Goal: Transaction & Acquisition: Purchase product/service

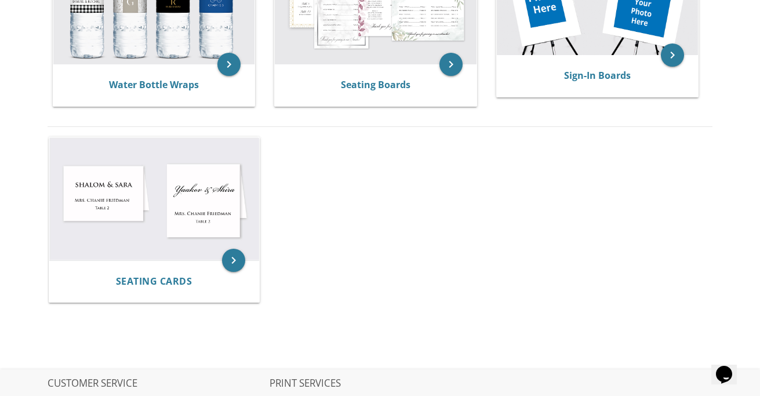
scroll to position [142, 0]
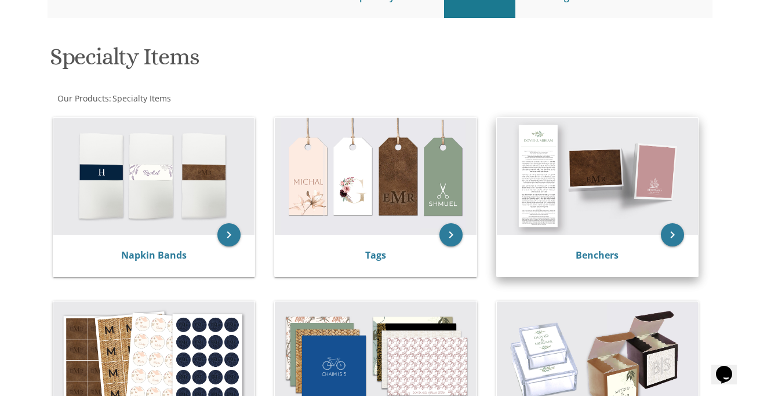
click at [615, 187] on img at bounding box center [597, 177] width 201 height 118
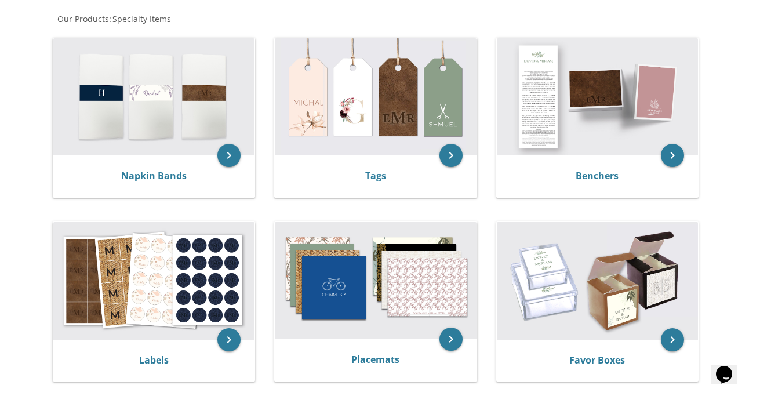
scroll to position [220, 0]
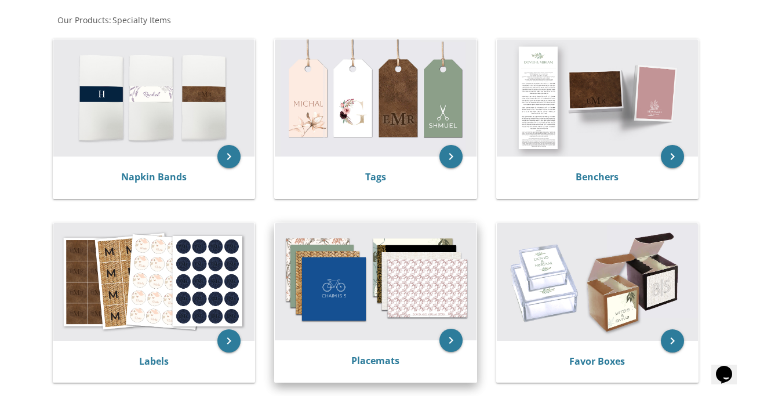
click at [388, 270] on img at bounding box center [375, 282] width 201 height 118
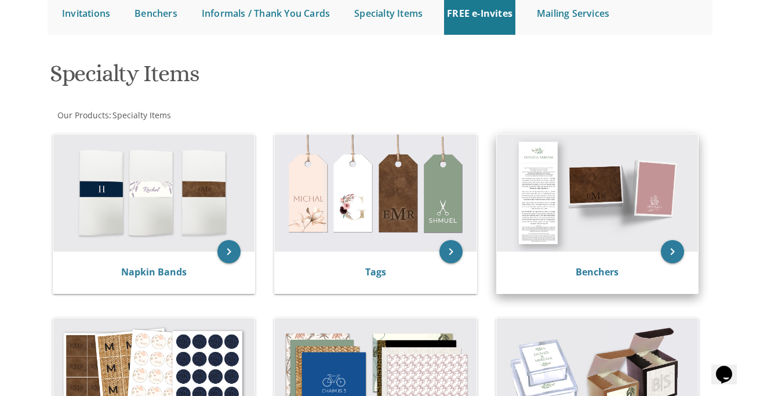
scroll to position [155, 0]
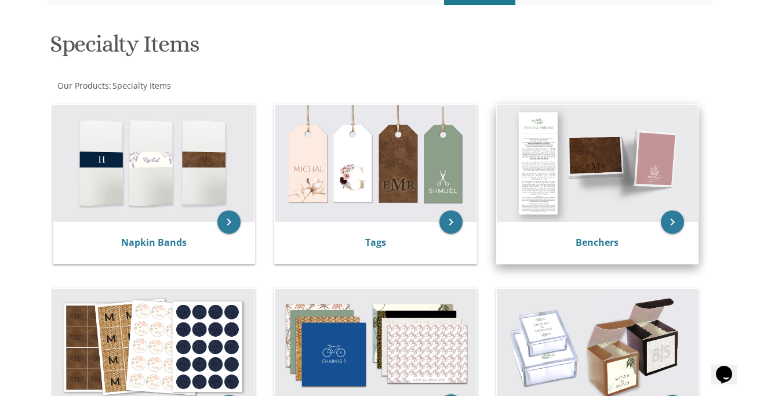
click at [596, 210] on img at bounding box center [597, 164] width 201 height 118
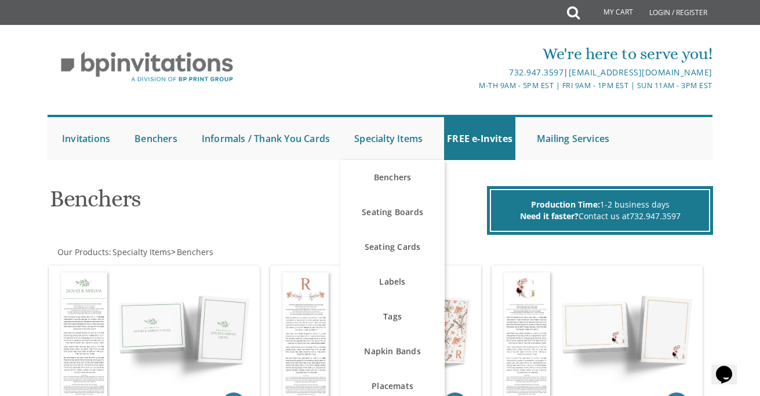
click at [95, 61] on img at bounding box center [147, 67] width 199 height 48
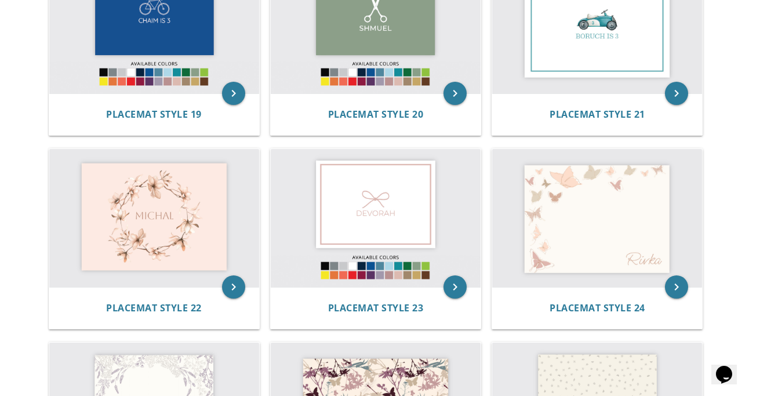
scroll to position [1475, 0]
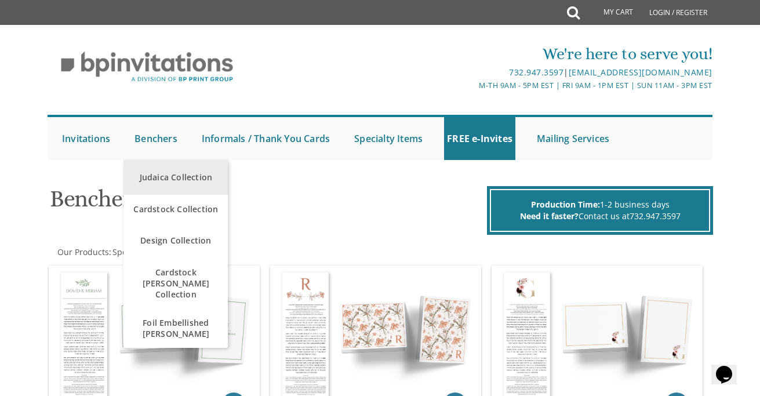
click at [187, 179] on link "Judaica Collection" at bounding box center [175, 177] width 104 height 35
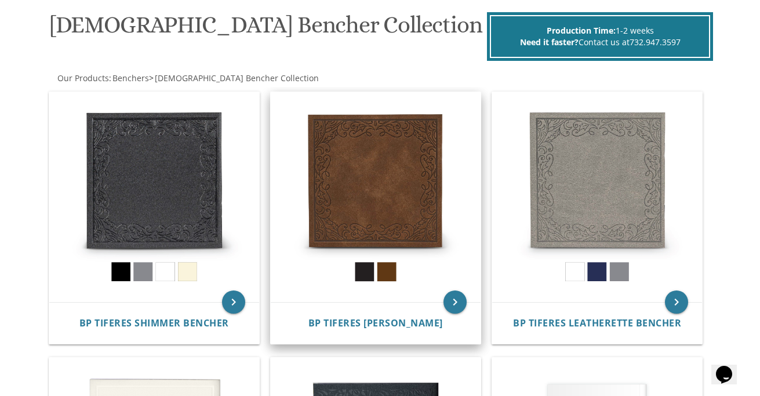
scroll to position [176, 0]
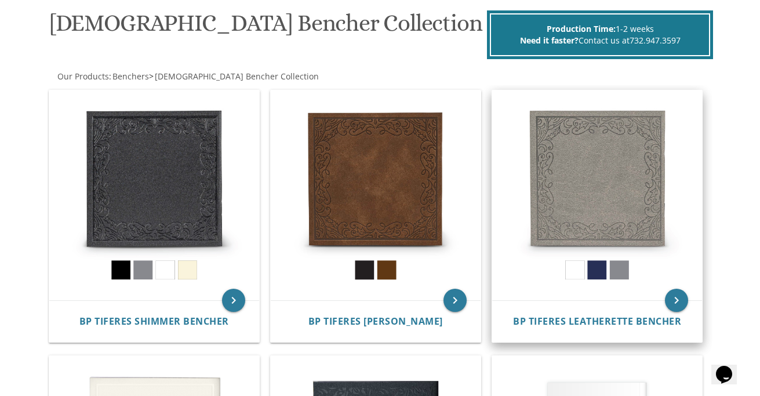
click at [570, 272] on img at bounding box center [597, 195] width 210 height 210
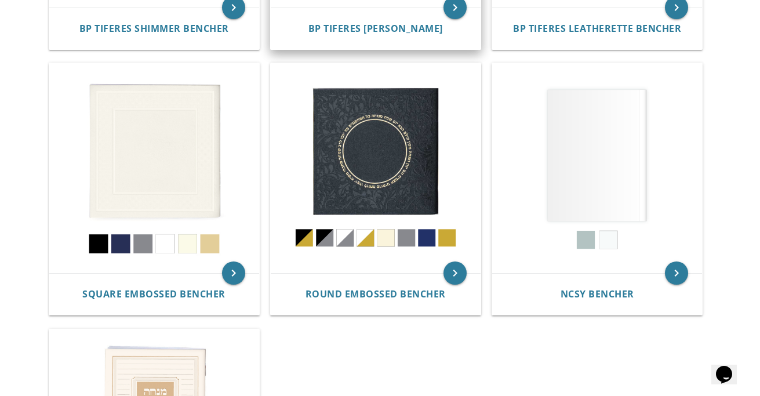
scroll to position [471, 0]
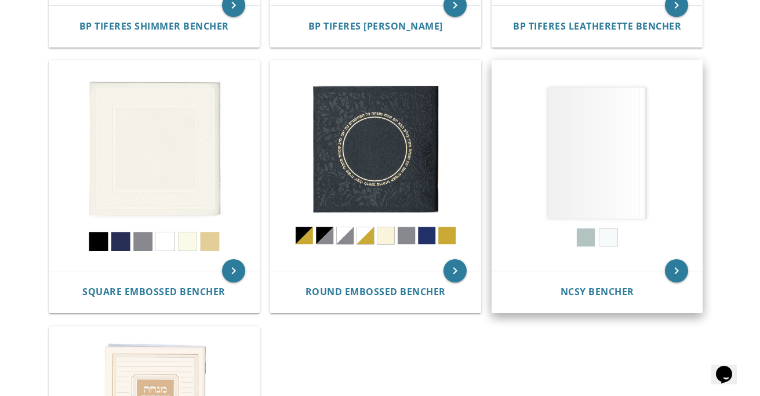
click at [585, 236] on img at bounding box center [597, 166] width 210 height 210
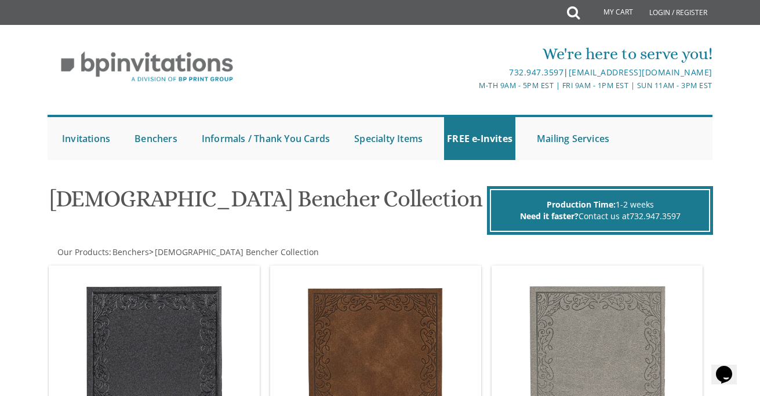
scroll to position [0, 0]
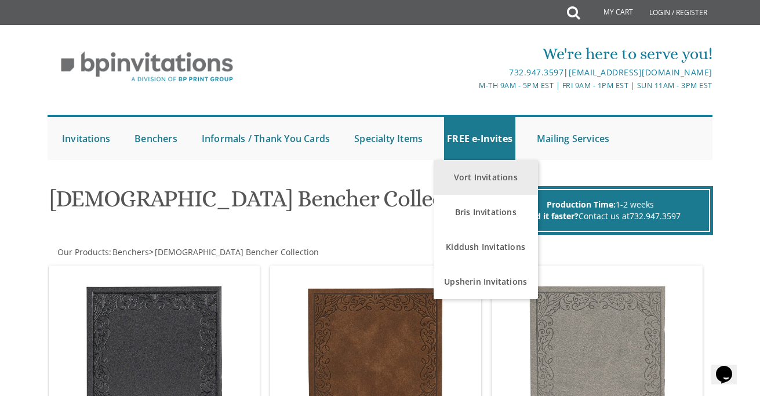
click at [476, 190] on link "Vort Invitations" at bounding box center [485, 177] width 104 height 35
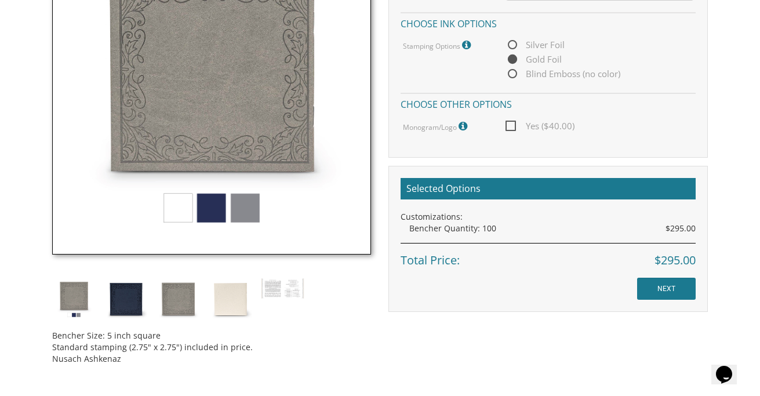
scroll to position [414, 0]
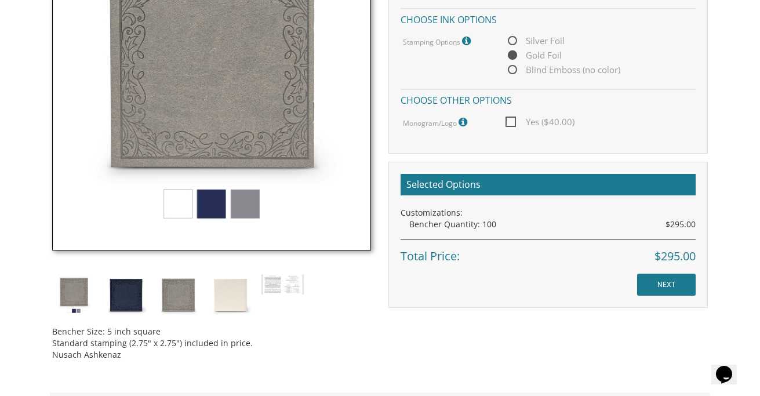
click at [174, 209] on img at bounding box center [211, 90] width 319 height 319
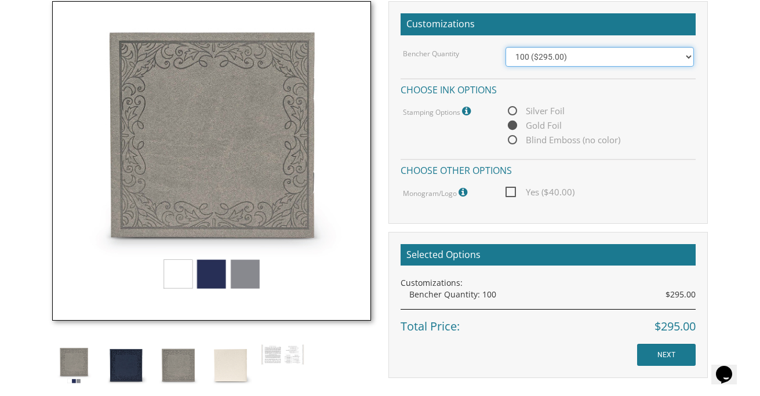
scroll to position [350, 0]
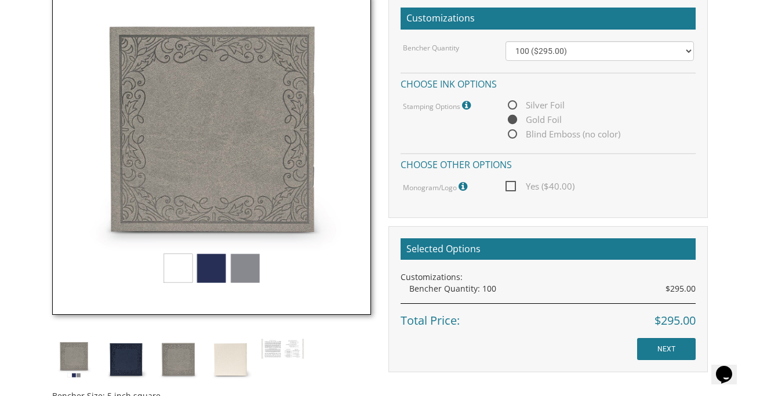
click at [514, 102] on span "Silver Foil" at bounding box center [534, 105] width 59 height 14
click at [513, 102] on input "Silver Foil" at bounding box center [509, 106] width 8 height 8
radio input "true"
click at [514, 117] on span "Gold Foil" at bounding box center [533, 119] width 56 height 14
click at [513, 117] on input "Gold Foil" at bounding box center [509, 120] width 8 height 8
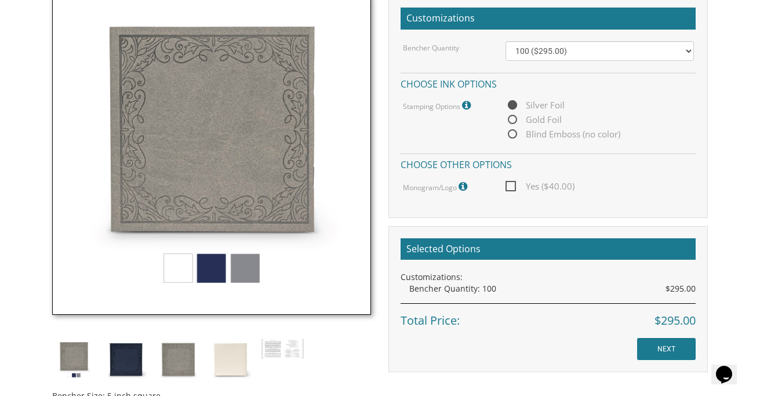
radio input "true"
click at [516, 132] on span "Blind Emboss (no color)" at bounding box center [562, 134] width 115 height 14
click at [513, 132] on input "Blind Emboss (no color)" at bounding box center [509, 135] width 8 height 8
radio input "true"
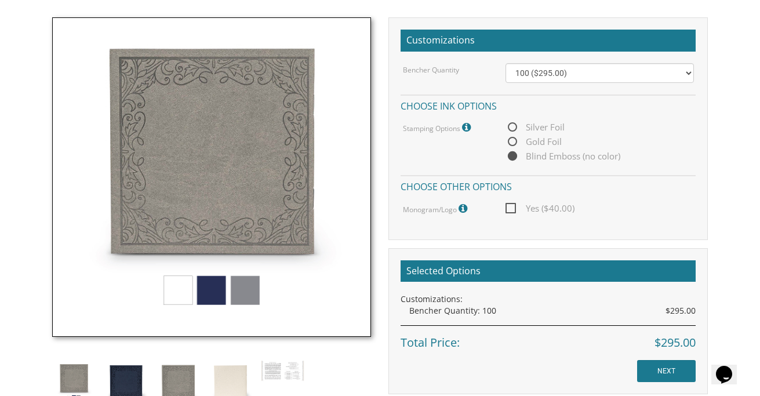
scroll to position [325, 0]
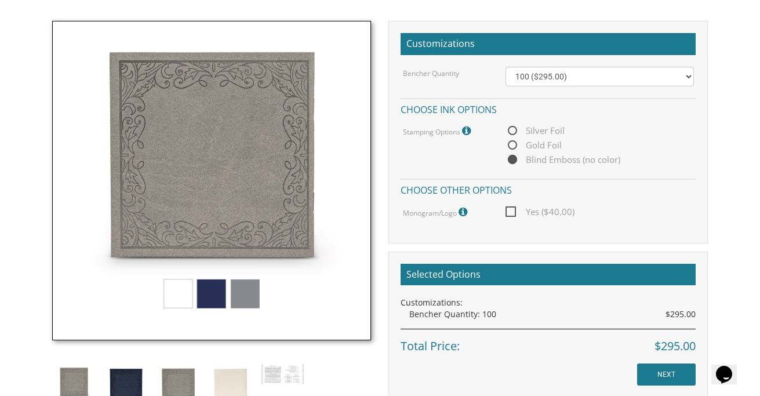
click at [512, 136] on span "Silver Foil" at bounding box center [534, 130] width 59 height 14
click at [512, 135] on input "Silver Foil" at bounding box center [509, 131] width 8 height 8
radio input "true"
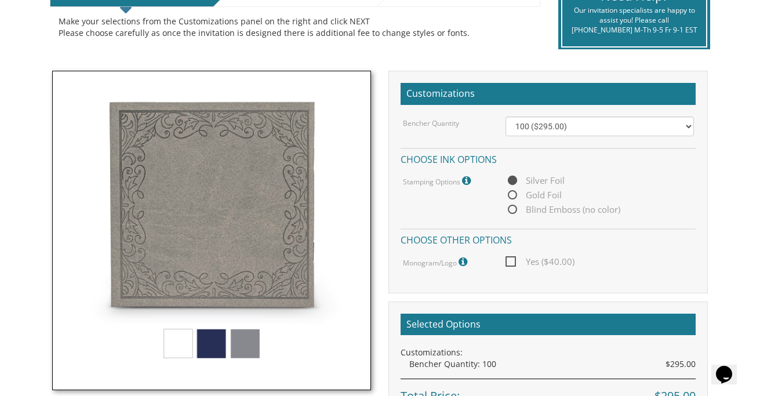
scroll to position [323, 0]
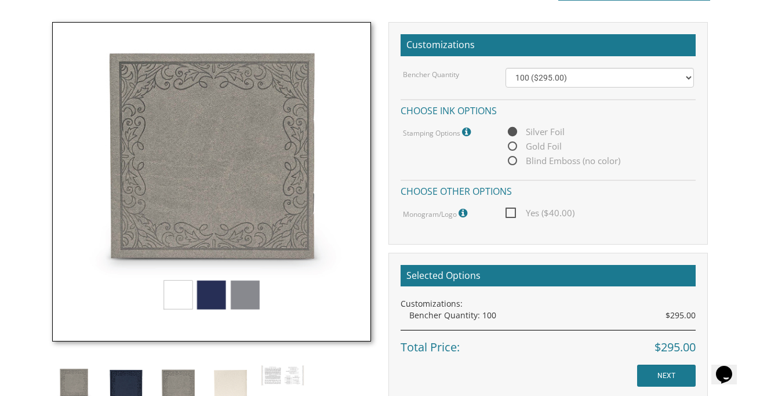
click at [467, 210] on icon at bounding box center [464, 213] width 12 height 10
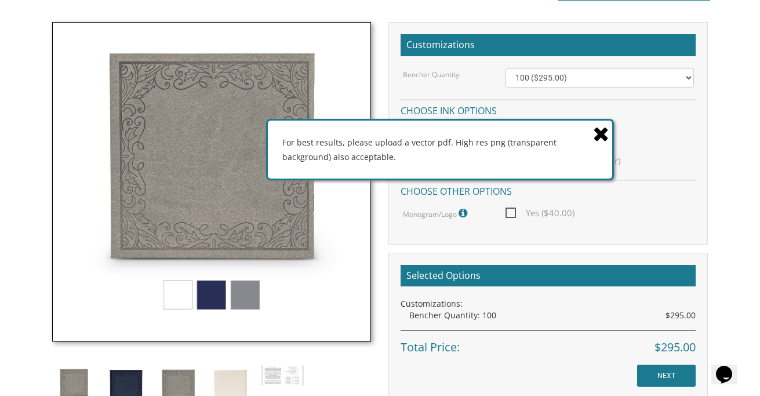
click at [600, 130] on icon at bounding box center [601, 133] width 16 height 20
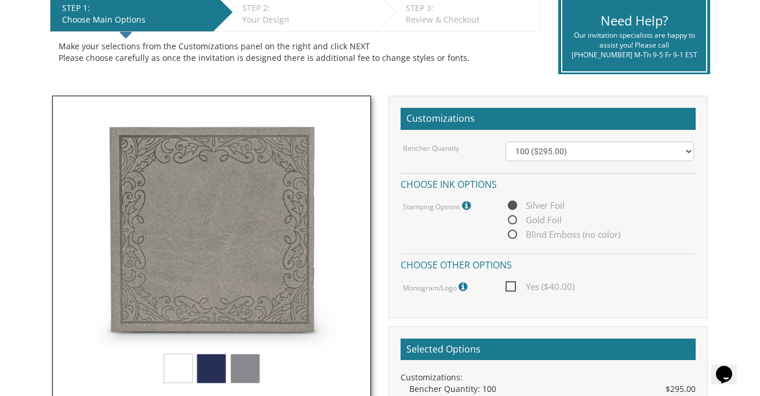
scroll to position [263, 0]
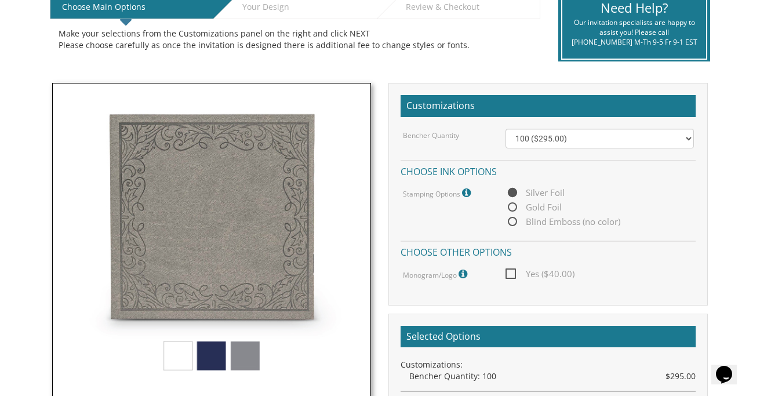
click at [512, 206] on span "Gold Foil" at bounding box center [533, 207] width 56 height 14
click at [512, 206] on input "Gold Foil" at bounding box center [509, 208] width 8 height 8
radio input "true"
click at [517, 223] on span "Blind Emboss (no color)" at bounding box center [562, 221] width 115 height 14
click at [513, 223] on input "Blind Emboss (no color)" at bounding box center [509, 222] width 8 height 8
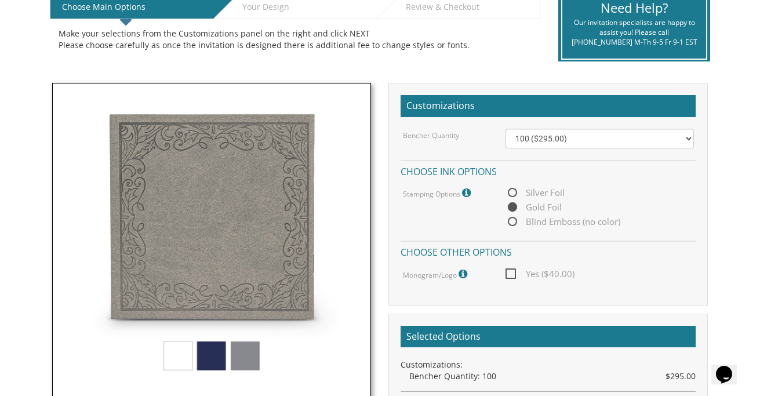
radio input "true"
click at [183, 358] on img at bounding box center [211, 242] width 319 height 319
click at [468, 189] on icon at bounding box center [468, 193] width 12 height 10
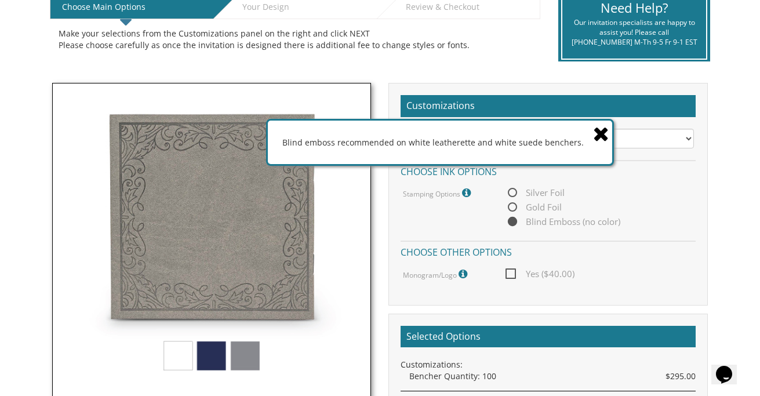
click at [602, 134] on icon at bounding box center [601, 133] width 16 height 20
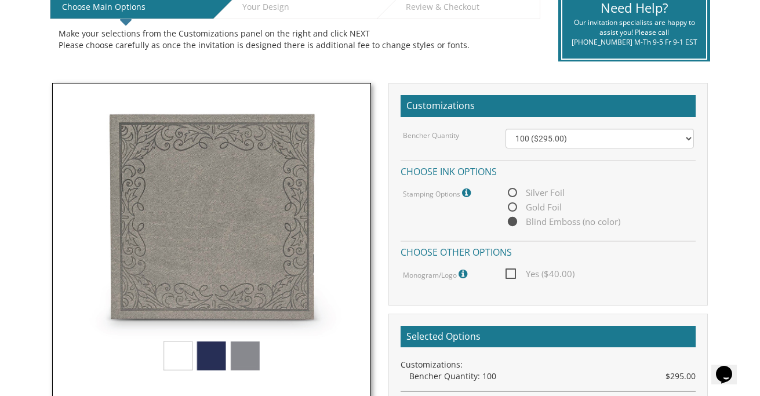
click at [464, 274] on icon at bounding box center [464, 274] width 12 height 10
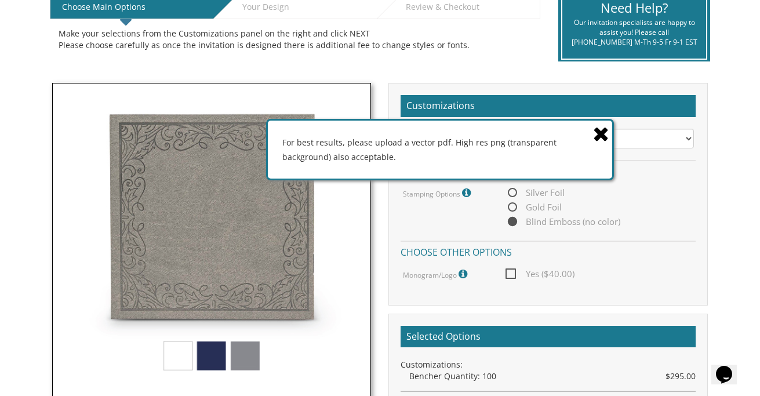
click at [601, 129] on icon at bounding box center [601, 133] width 16 height 20
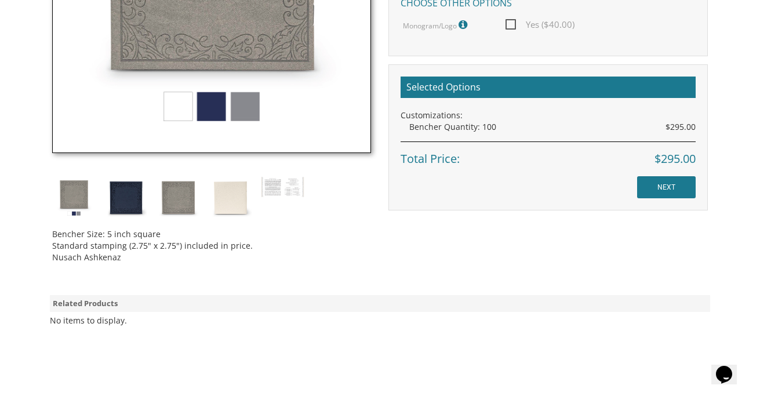
scroll to position [509, 0]
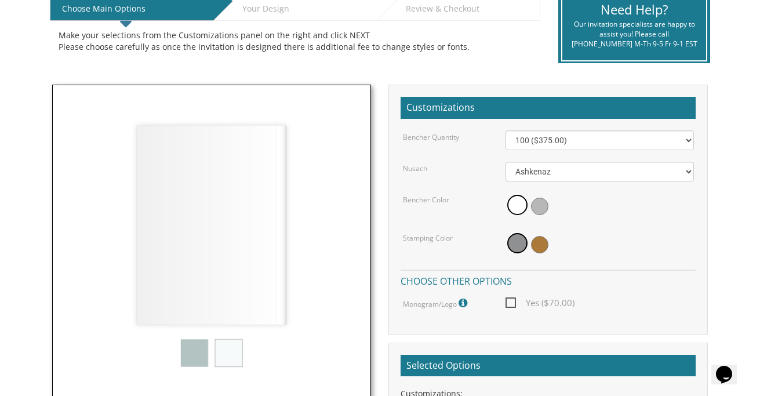
scroll to position [264, 0]
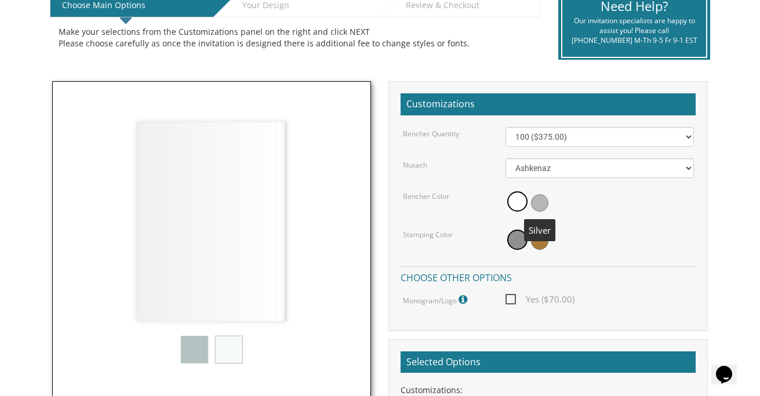
click at [543, 203] on span at bounding box center [539, 202] width 17 height 17
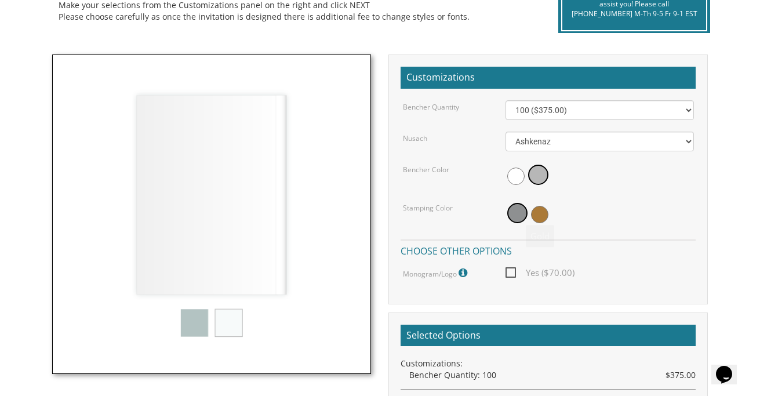
scroll to position [303, 0]
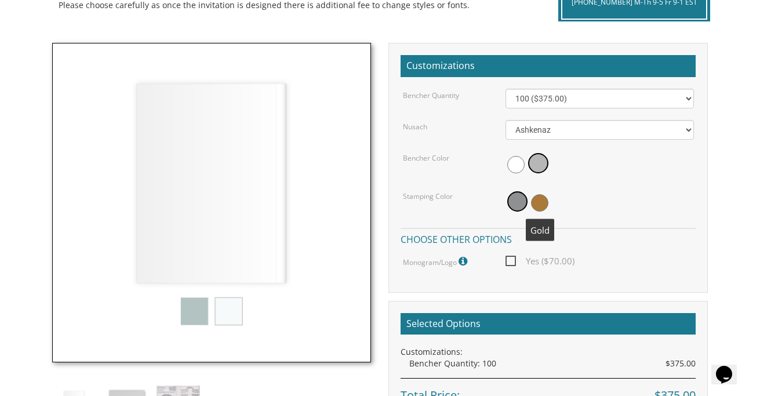
click at [538, 203] on span at bounding box center [539, 202] width 17 height 17
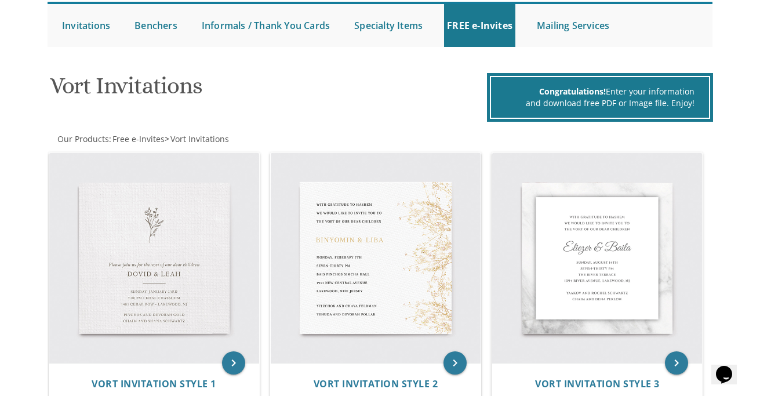
scroll to position [72, 0]
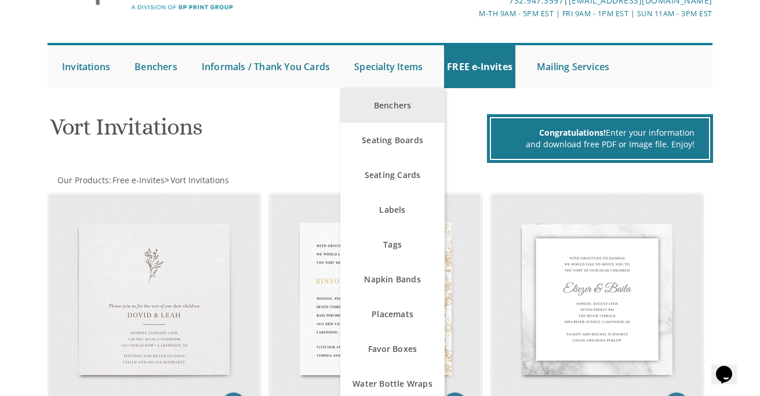
click at [396, 109] on link "Benchers" at bounding box center [392, 105] width 104 height 35
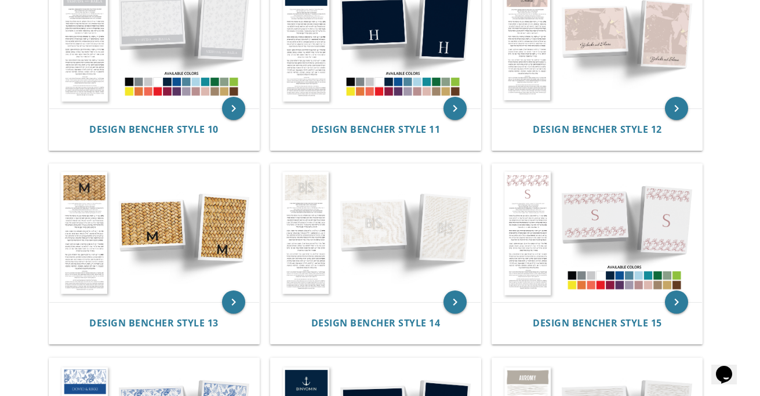
scroll to position [877, 0]
